Goal: Check status: Check status

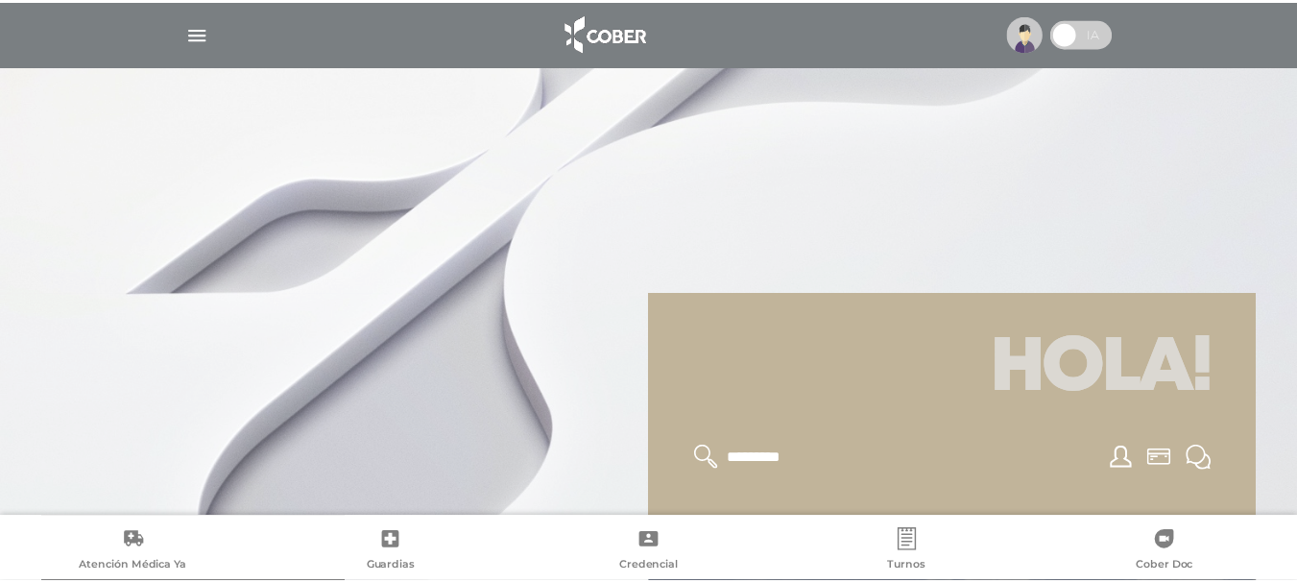
scroll to position [384, 0]
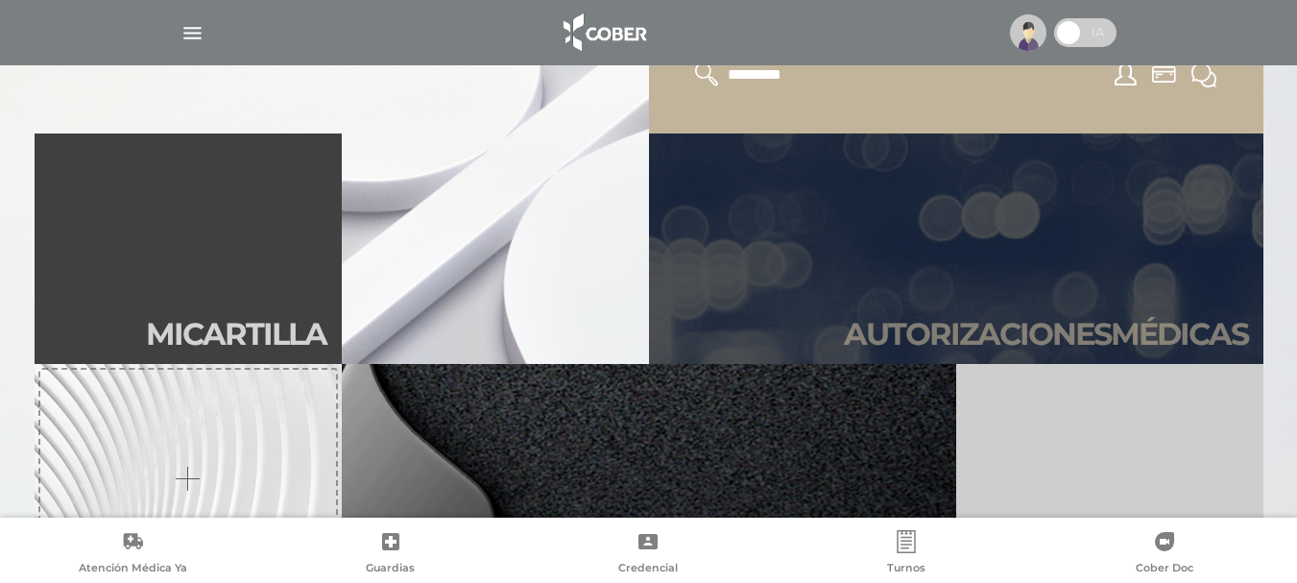
click at [985, 226] on link "Autori zaciones médicas" at bounding box center [956, 248] width 614 height 230
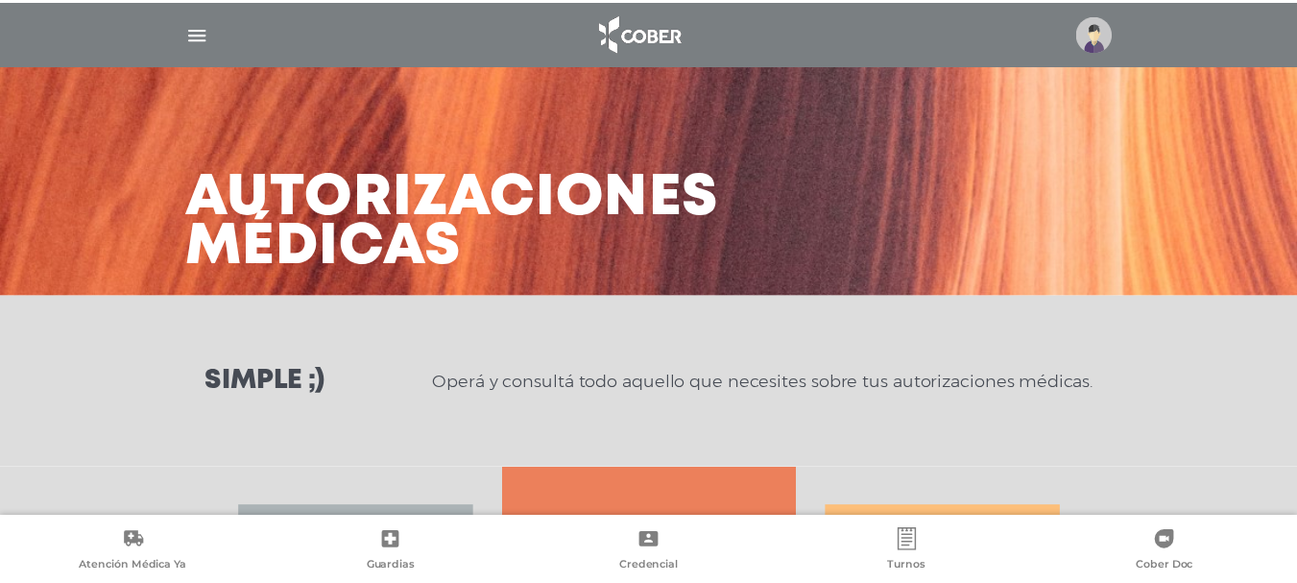
scroll to position [381, 0]
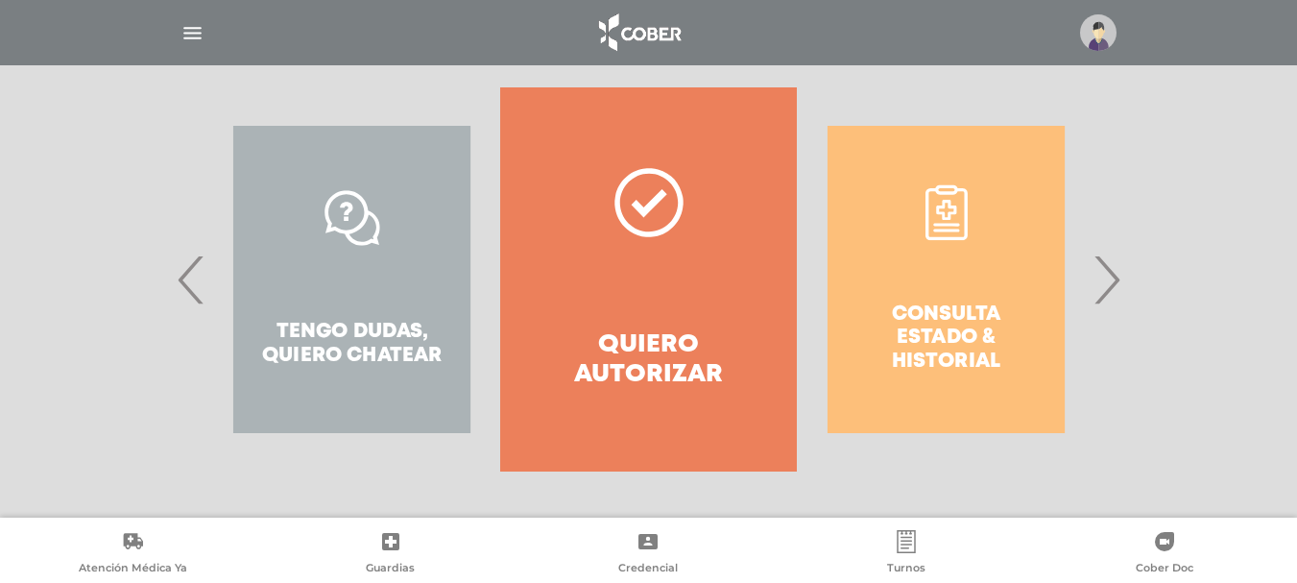
click at [1102, 279] on span "›" at bounding box center [1106, 279] width 37 height 104
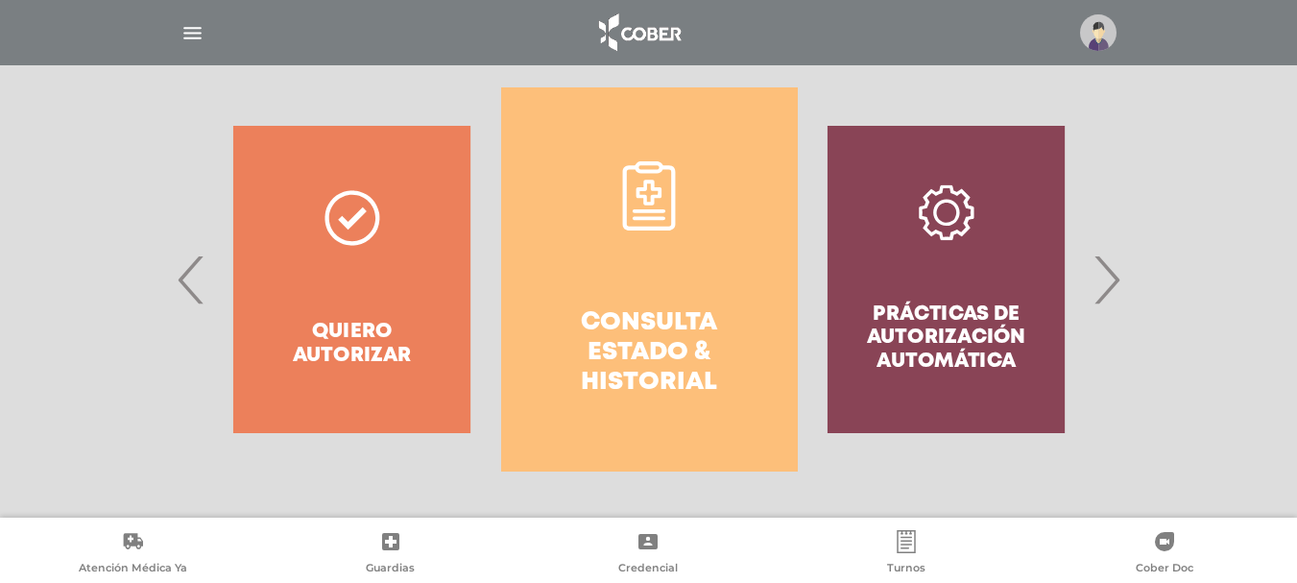
click at [686, 362] on h4 "Consulta estado & historial" at bounding box center [649, 353] width 227 height 90
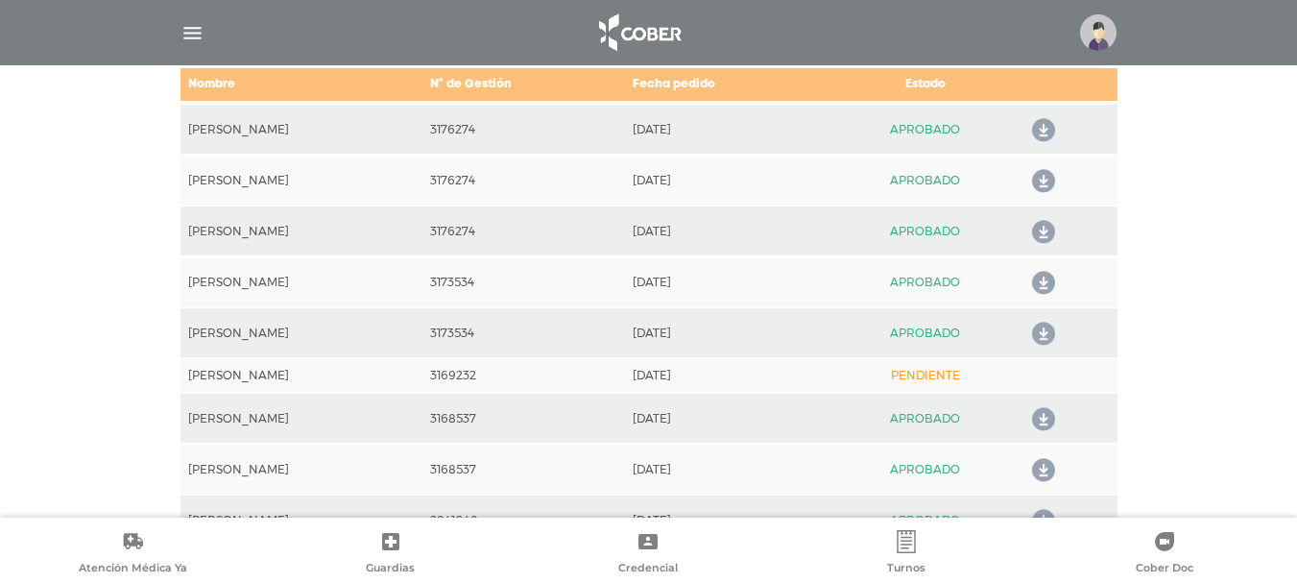
scroll to position [1036, 0]
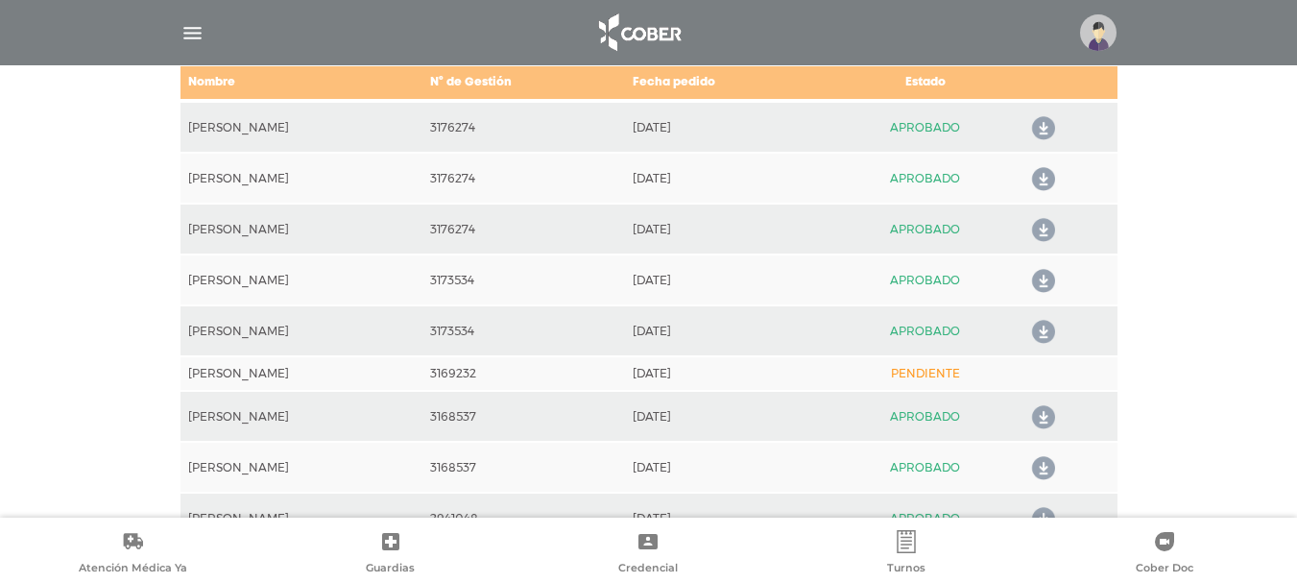
click at [1045, 174] on icon at bounding box center [1039, 179] width 31 height 31
click at [469, 373] on td "3169232" at bounding box center [523, 373] width 203 height 35
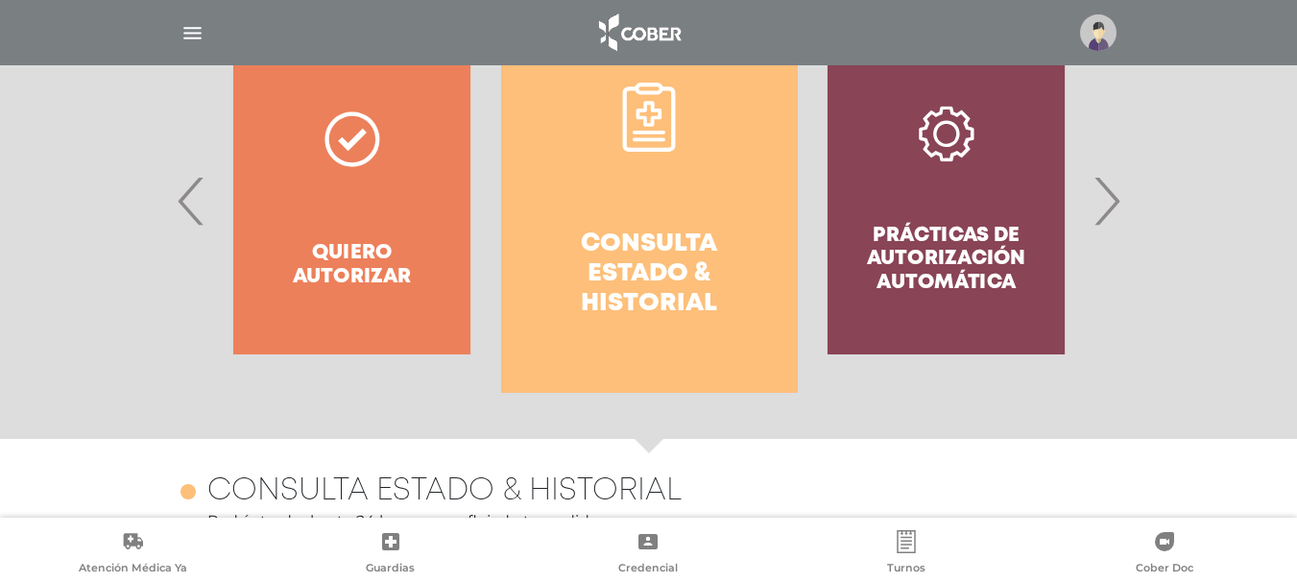
click at [1114, 204] on span "›" at bounding box center [1106, 201] width 37 height 104
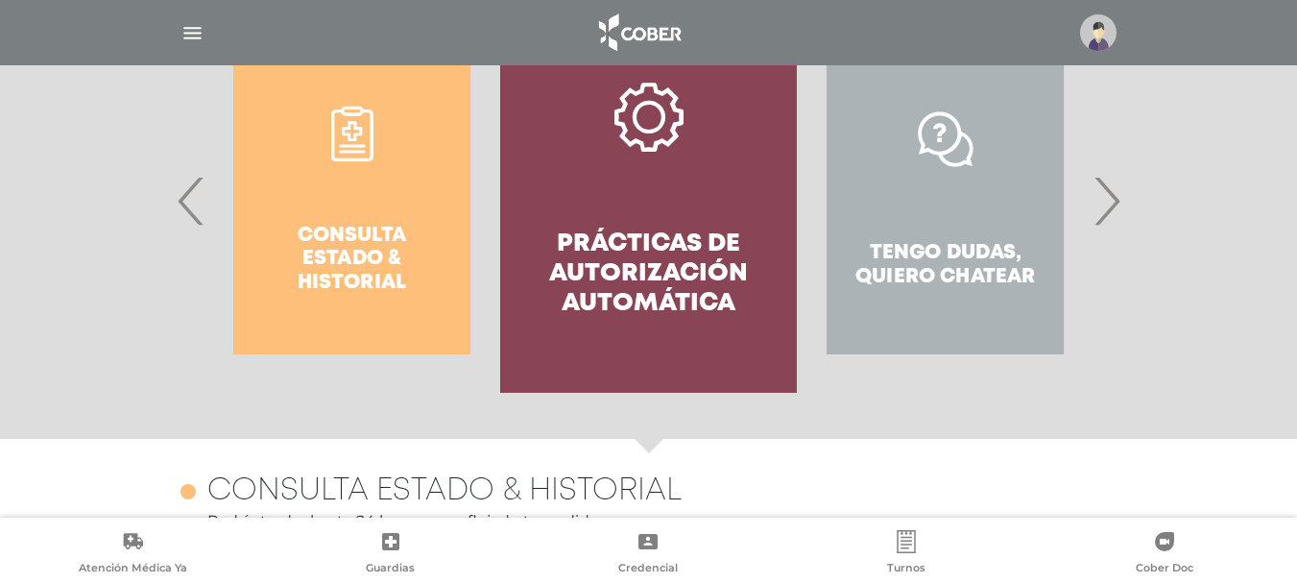
click at [1114, 204] on span "›" at bounding box center [1106, 201] width 37 height 104
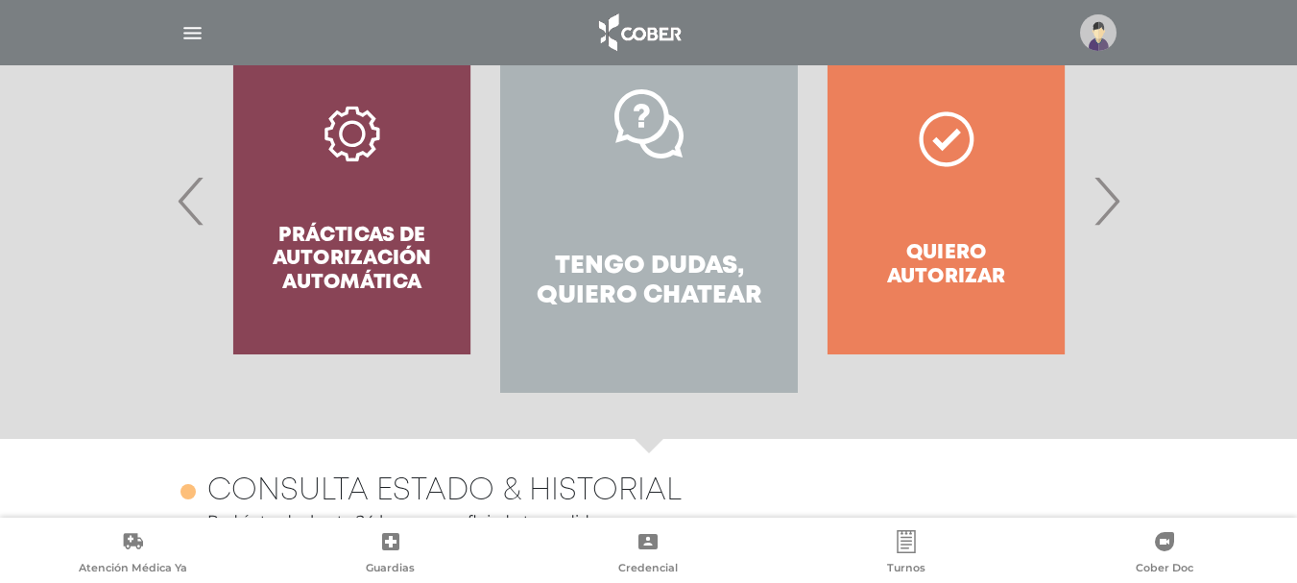
click at [1114, 204] on span "›" at bounding box center [1106, 201] width 37 height 104
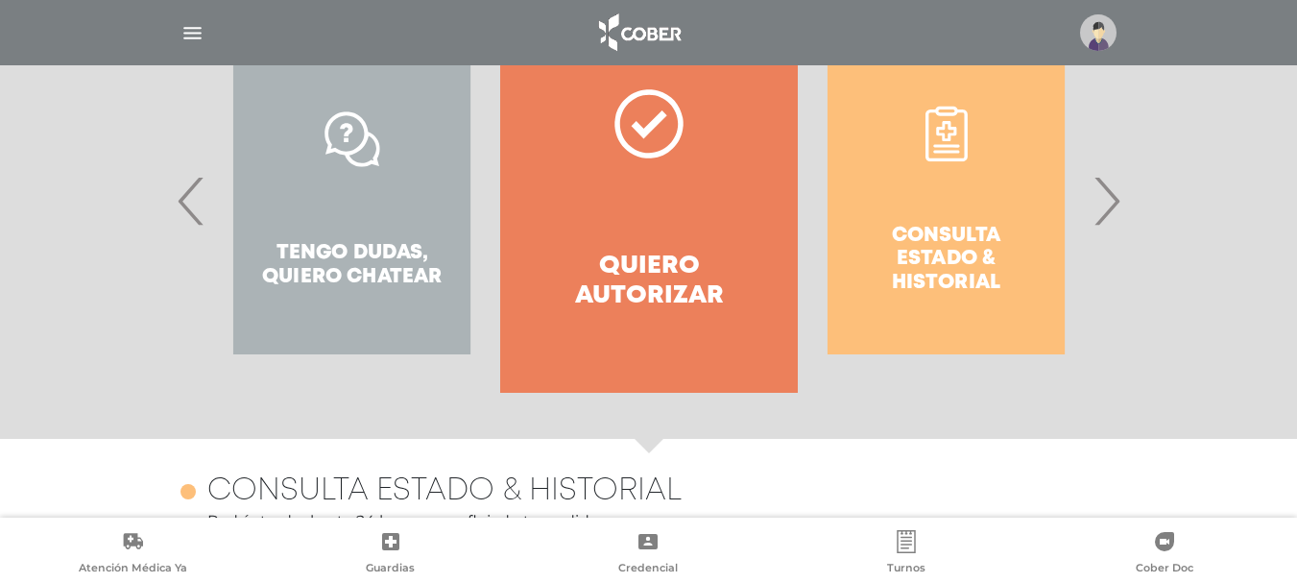
click at [1114, 204] on span "›" at bounding box center [1106, 201] width 37 height 104
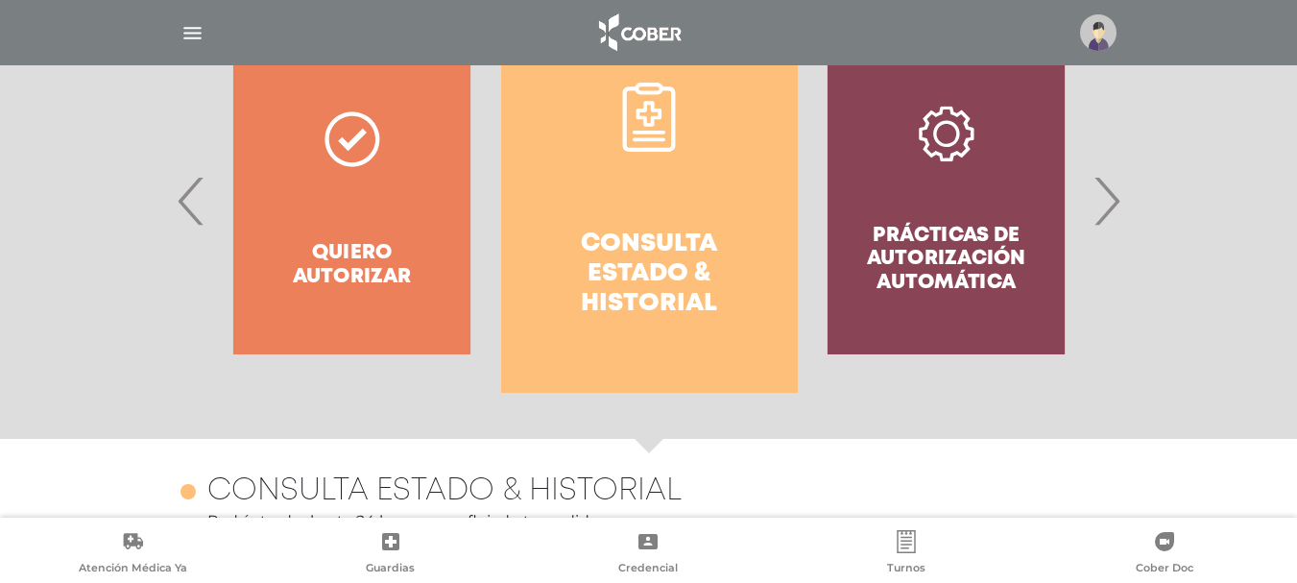
click at [671, 260] on h4 "Consulta estado & historial" at bounding box center [649, 274] width 227 height 90
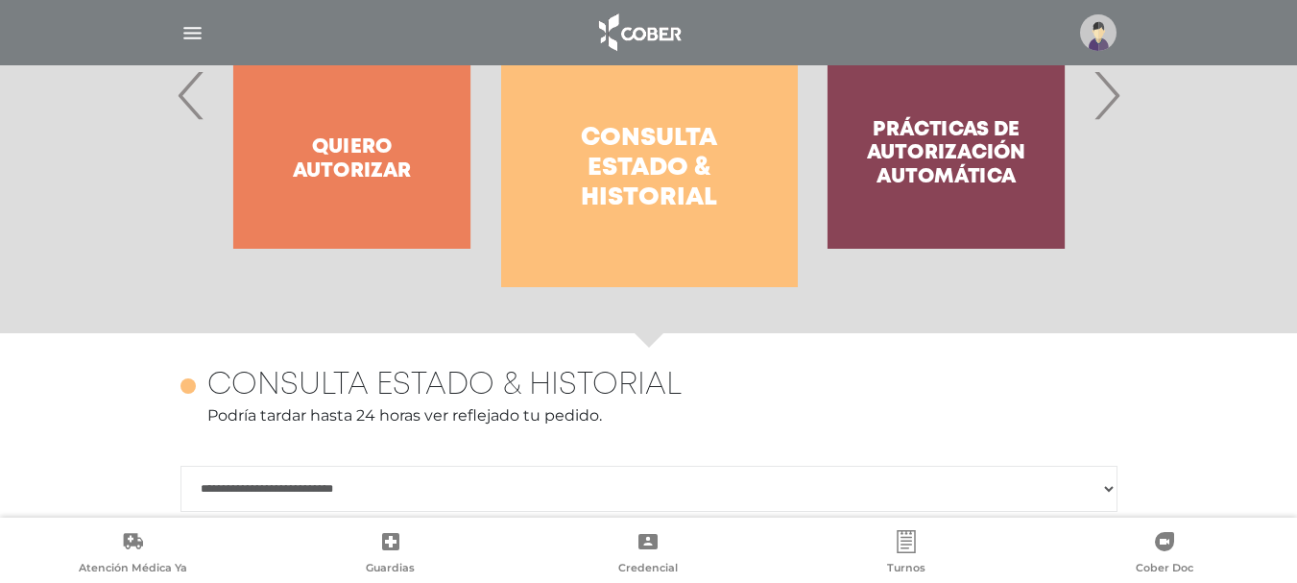
scroll to position [564, 0]
click at [1111, 103] on span "›" at bounding box center [1106, 96] width 37 height 104
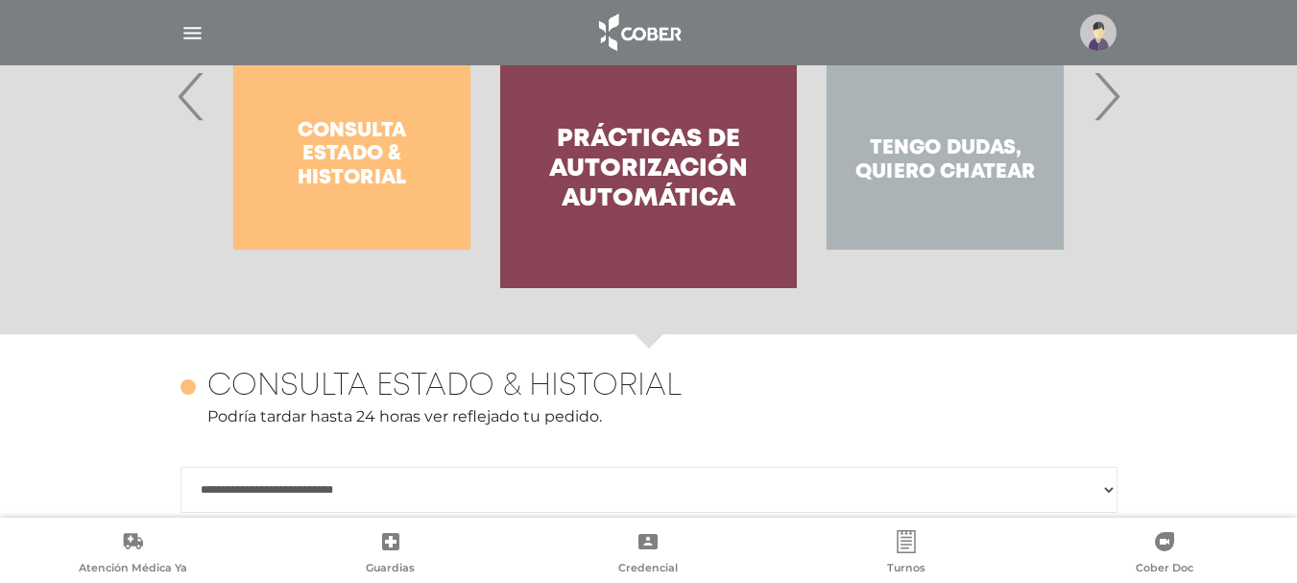
click at [1111, 103] on span "›" at bounding box center [1106, 96] width 37 height 104
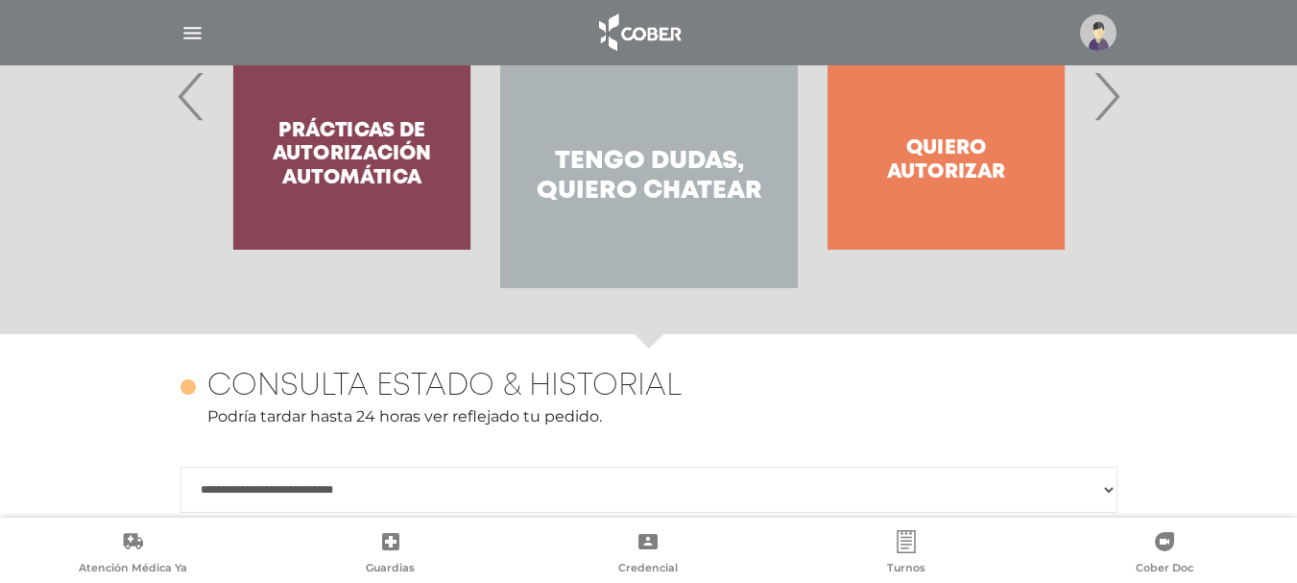
click at [1111, 103] on span "›" at bounding box center [1106, 96] width 37 height 104
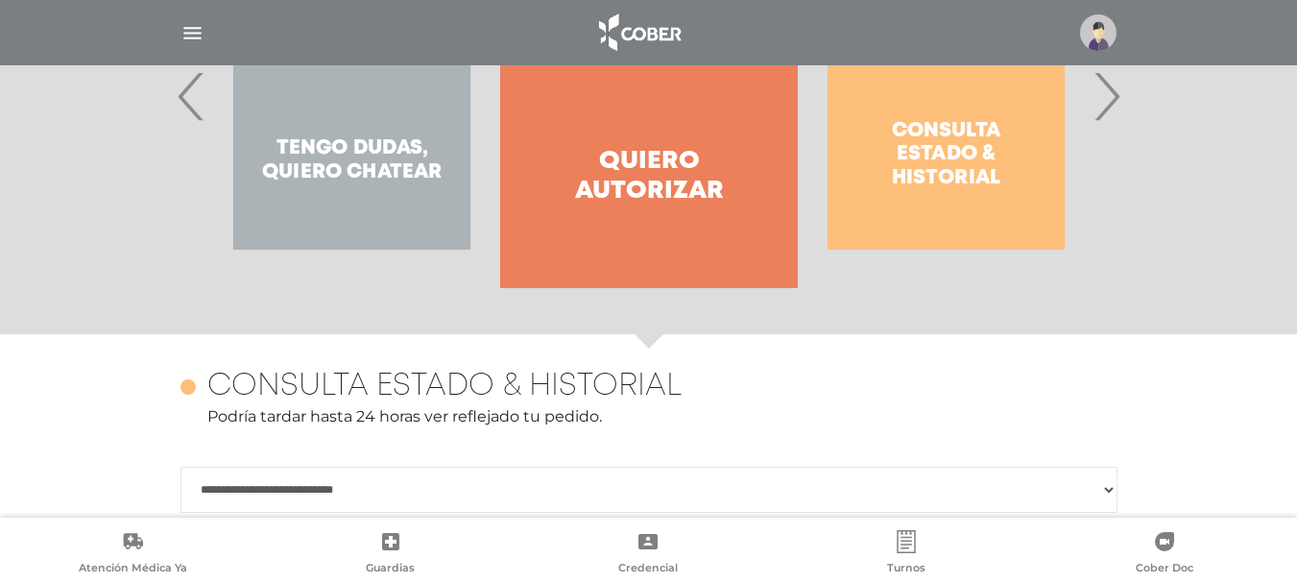
click at [631, 154] on h4 "Quiero autorizar" at bounding box center [648, 177] width 227 height 60
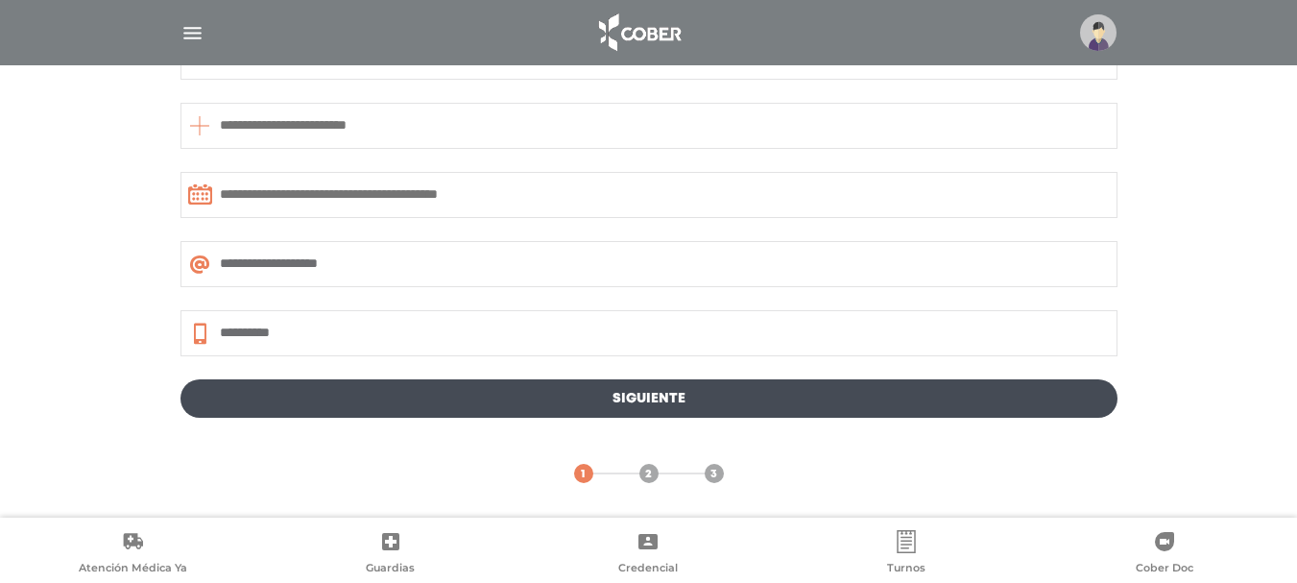
scroll to position [309, 0]
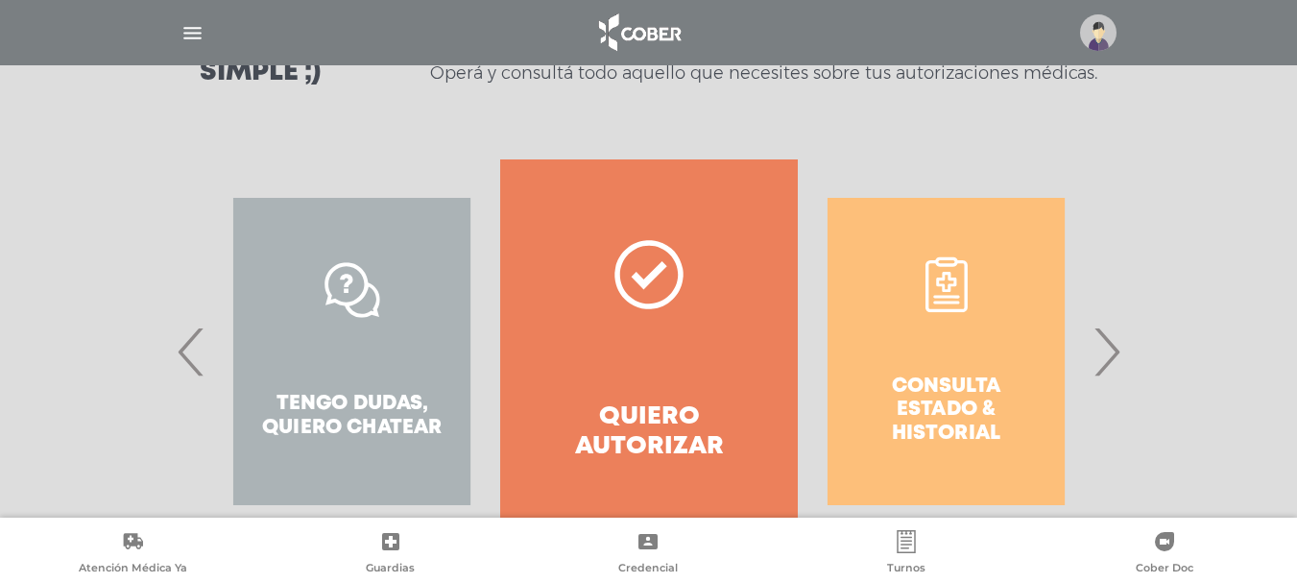
click at [1108, 357] on span "›" at bounding box center [1106, 351] width 37 height 104
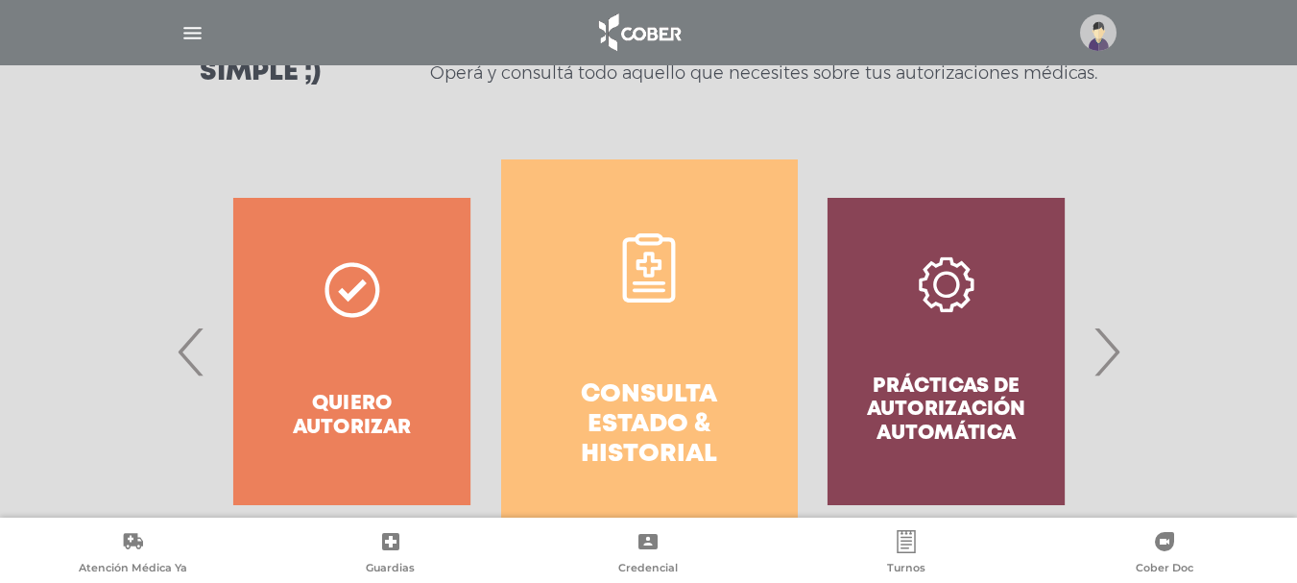
click at [666, 385] on h4 "Consulta estado & historial" at bounding box center [649, 425] width 227 height 90
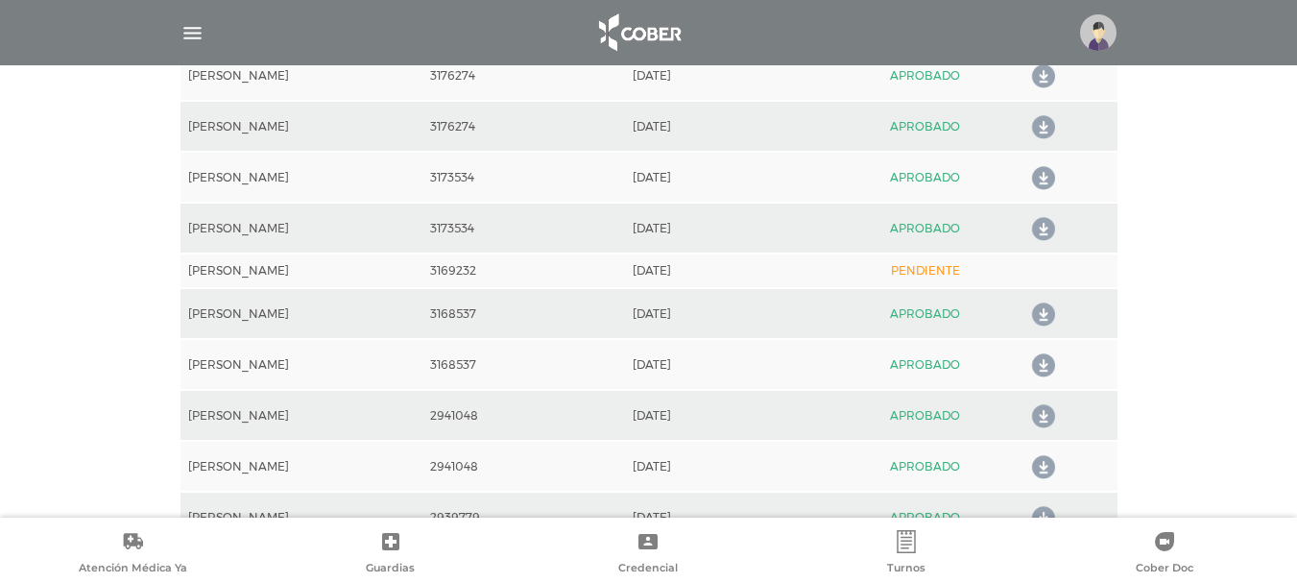
scroll to position [1140, 0]
click at [899, 269] on td "PENDIENTE" at bounding box center [925, 268] width 191 height 35
click at [636, 275] on td "2025-08-11" at bounding box center [727, 268] width 204 height 35
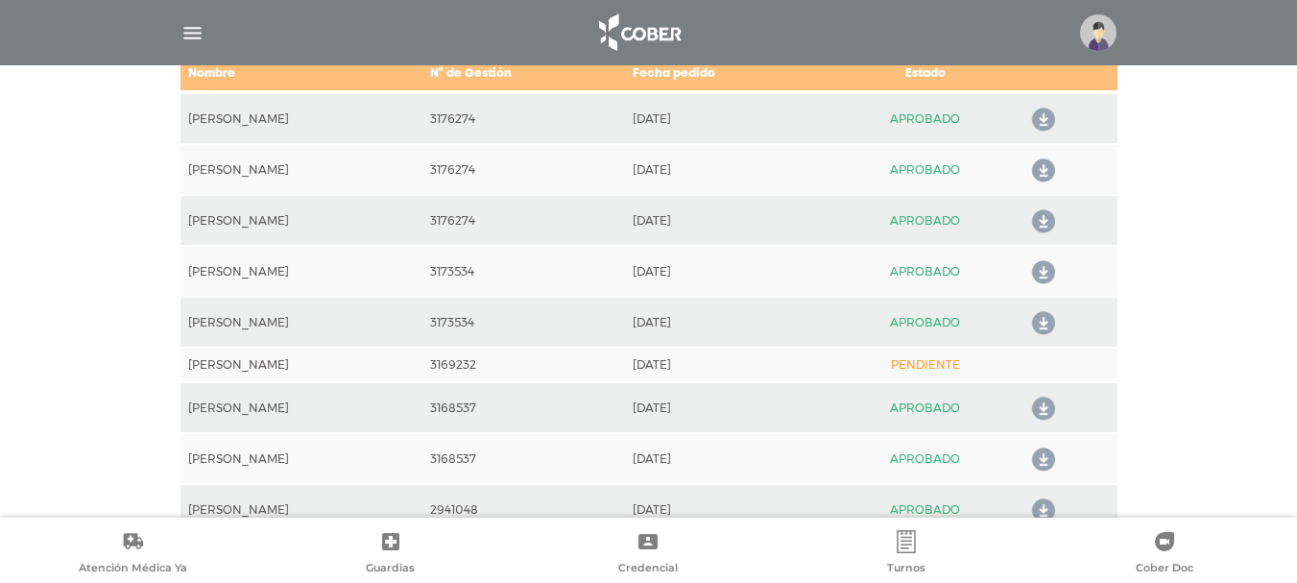
click at [1047, 317] on icon at bounding box center [1039, 323] width 31 height 31
click at [1040, 267] on icon at bounding box center [1039, 272] width 31 height 31
click at [1042, 167] on icon at bounding box center [1039, 170] width 31 height 31
